Goal: Transaction & Acquisition: Download file/media

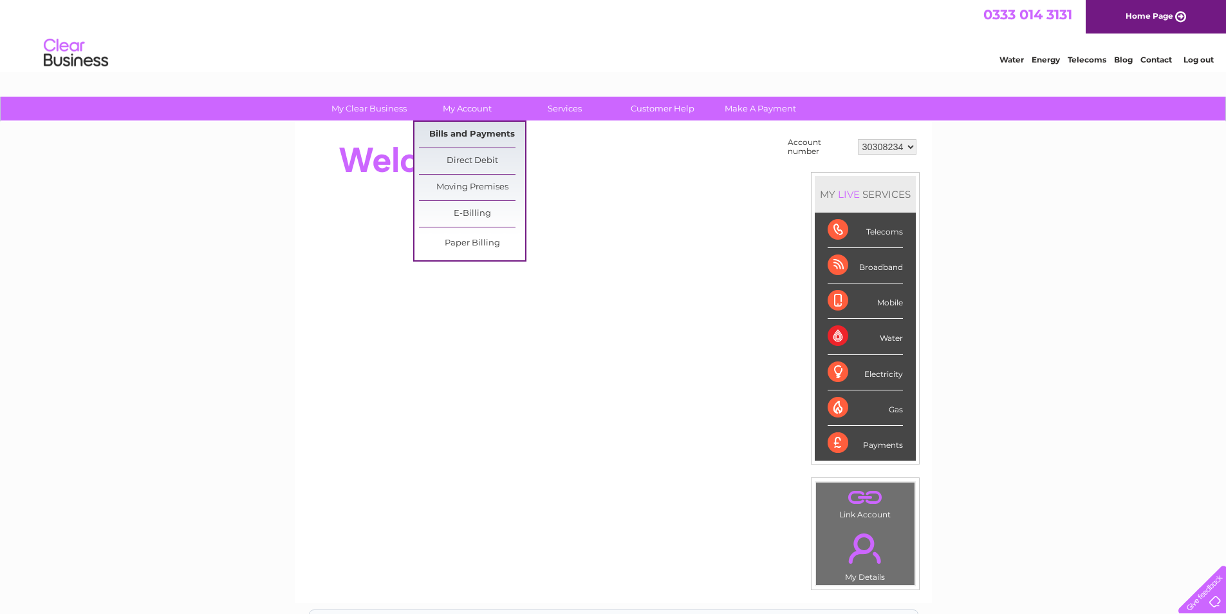
click at [496, 138] on link "Bills and Payments" at bounding box center [472, 135] width 106 height 26
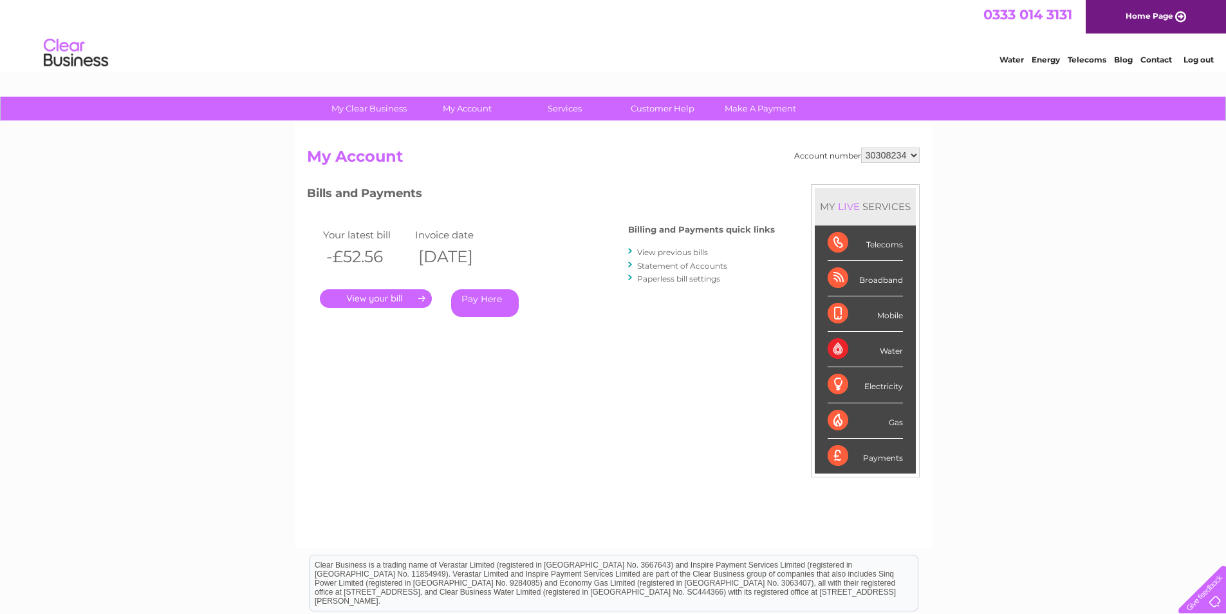
click at [671, 252] on link "View previous bills" at bounding box center [672, 252] width 71 height 10
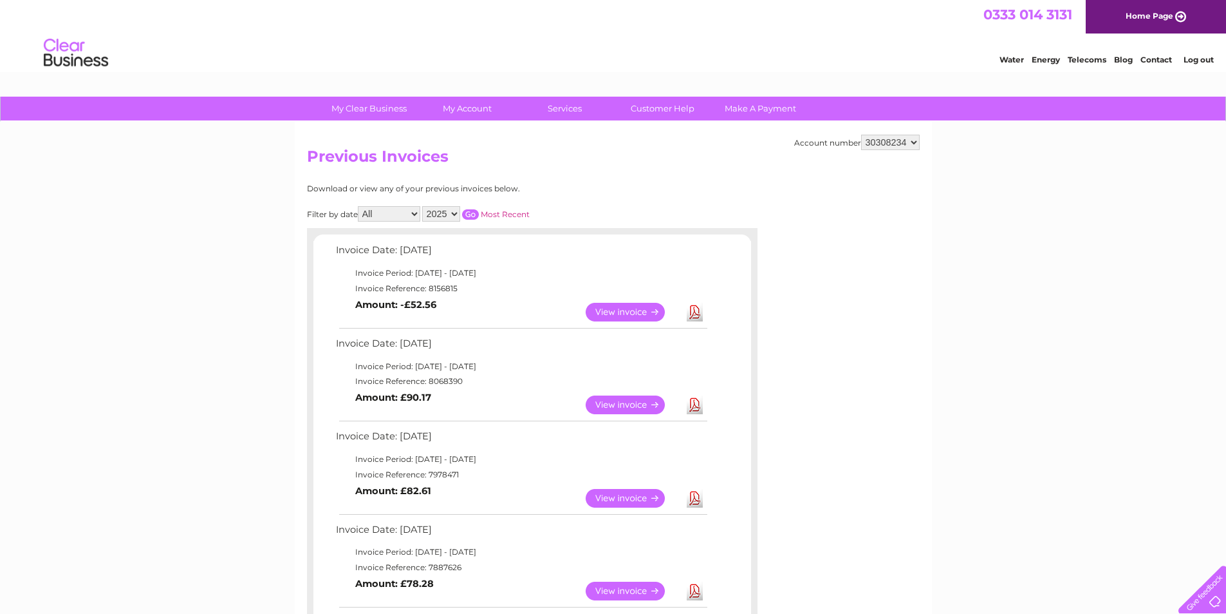
scroll to position [258, 0]
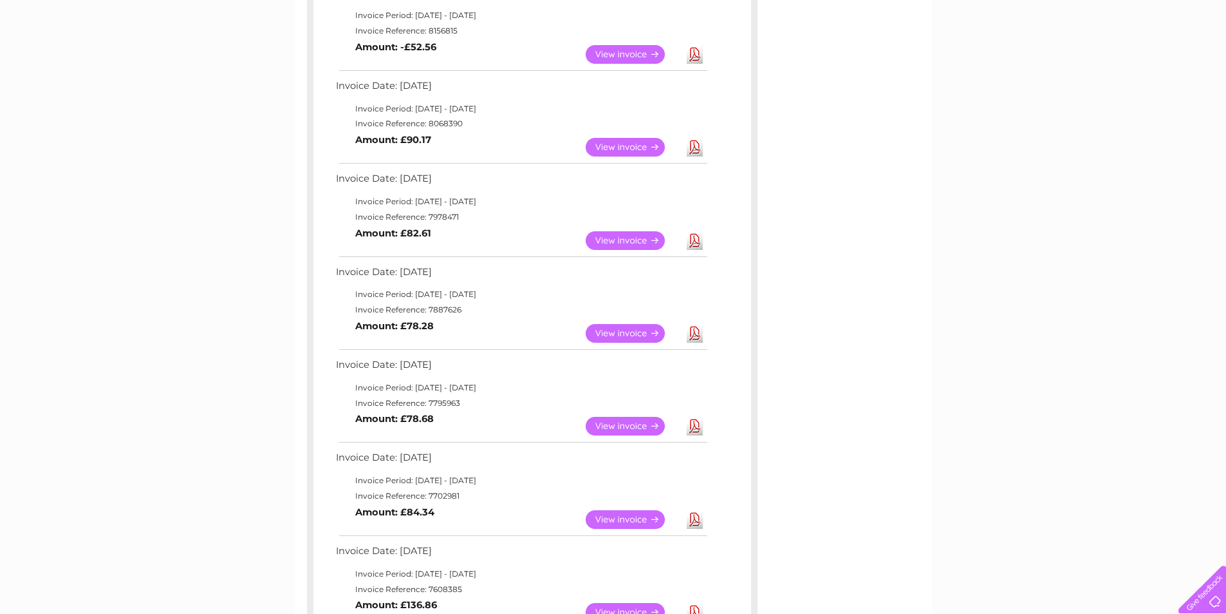
click at [692, 335] on link "Download" at bounding box center [695, 333] width 16 height 19
click at [696, 238] on link "Download" at bounding box center [695, 240] width 16 height 19
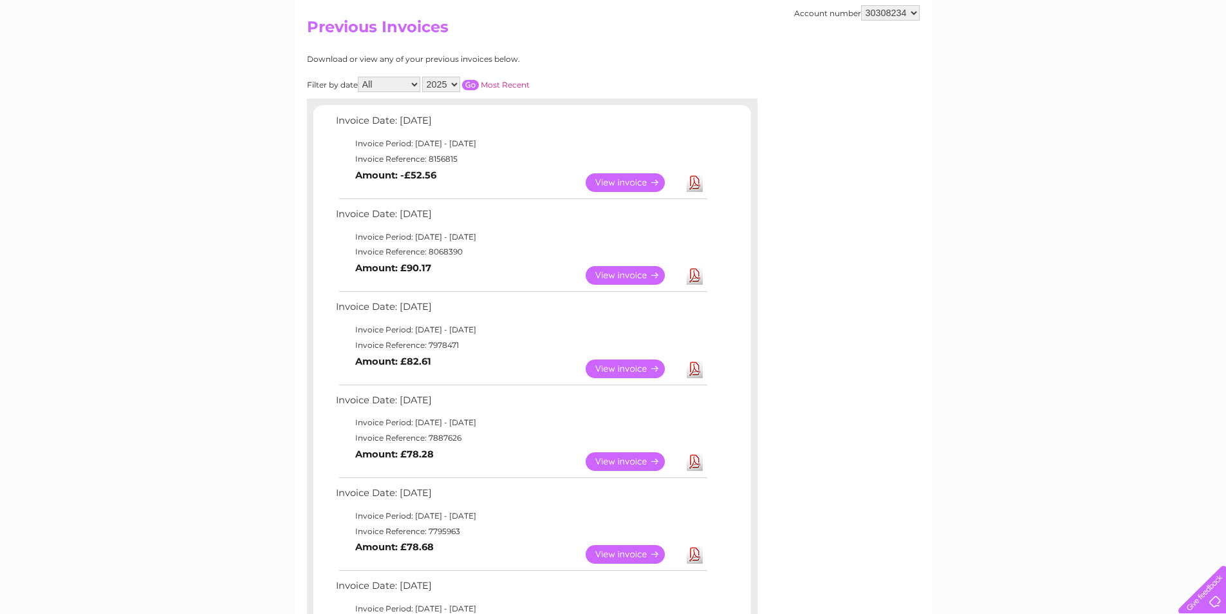
scroll to position [129, 0]
click at [695, 274] on link "Download" at bounding box center [695, 276] width 16 height 19
click at [693, 187] on link "Download" at bounding box center [695, 183] width 16 height 19
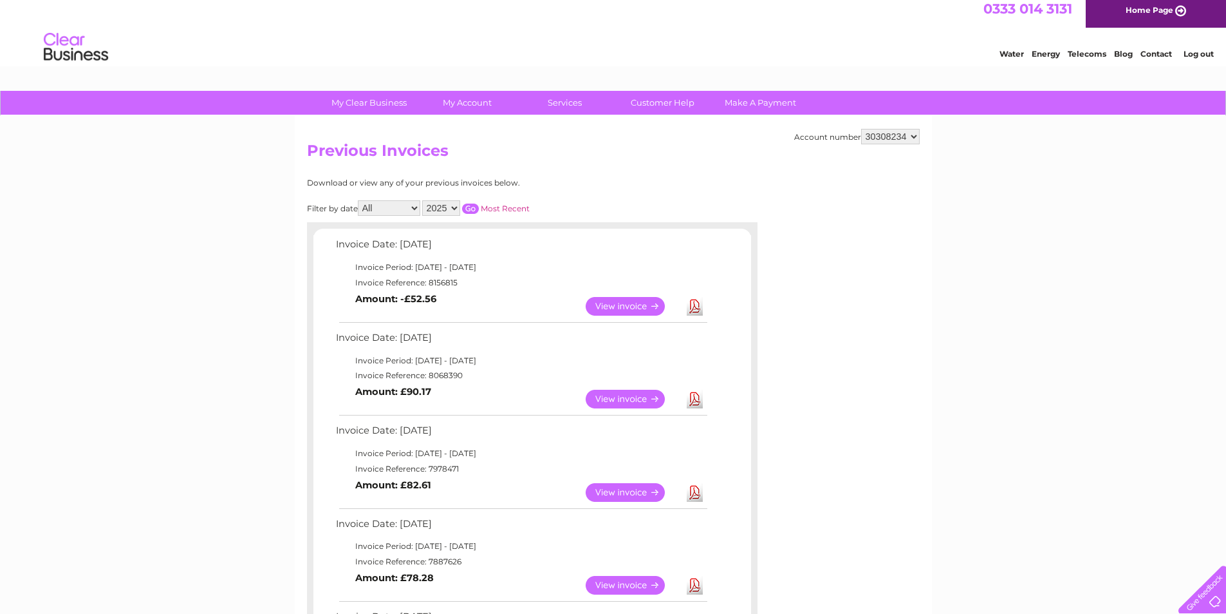
scroll to position [0, 0]
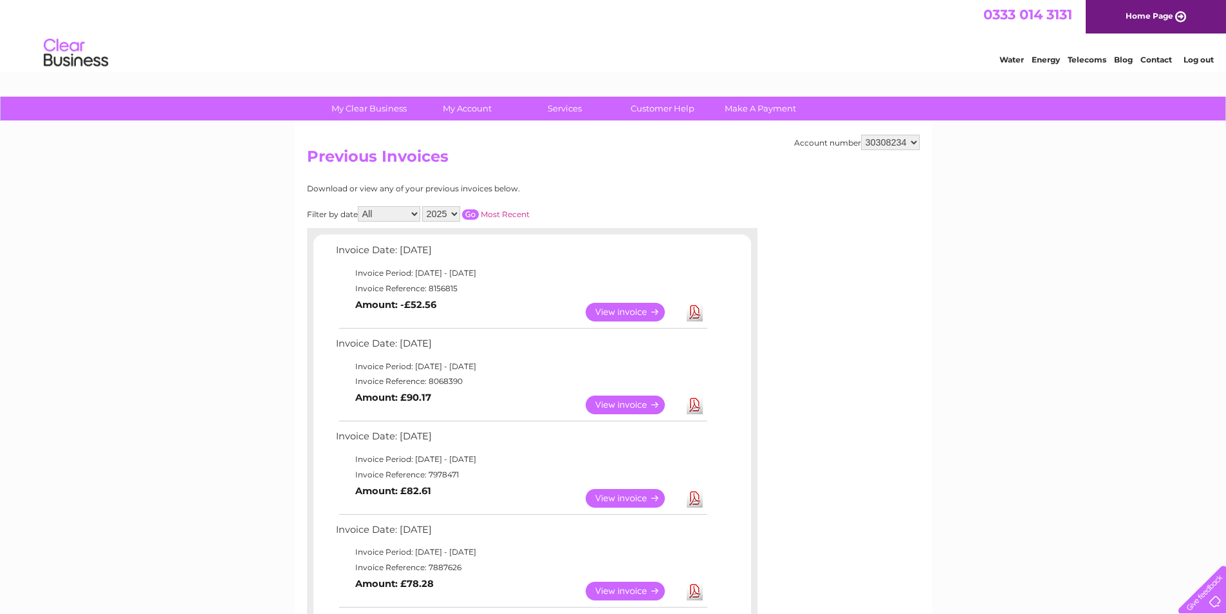
click at [624, 312] on link "View" at bounding box center [633, 312] width 95 height 19
